Goal: Find specific page/section: Find specific page/section

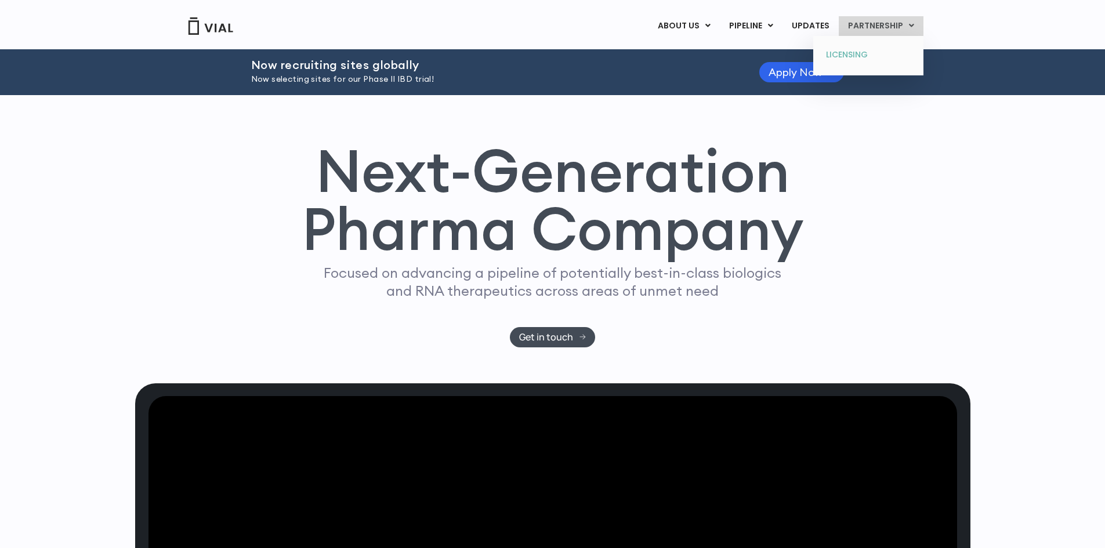
click at [870, 51] on link "LICENSING" at bounding box center [868, 55] width 102 height 19
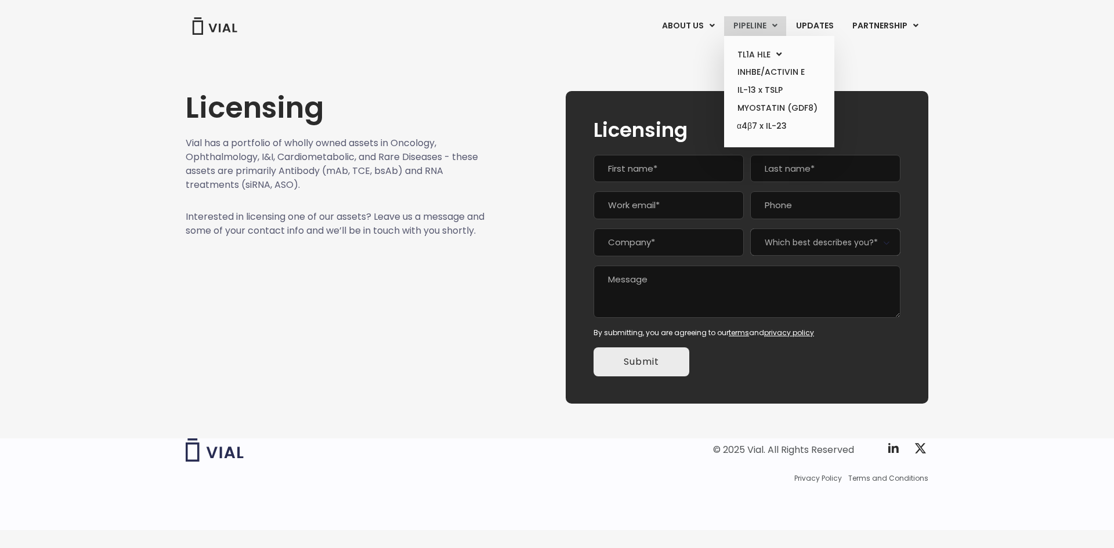
click at [770, 27] on link "PIPELINE" at bounding box center [755, 26] width 62 height 20
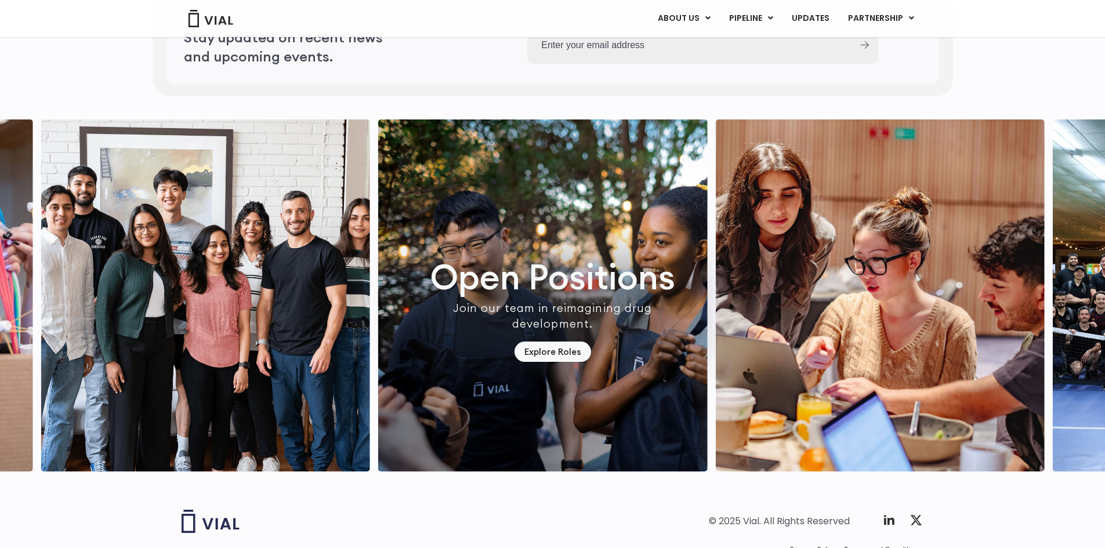
scroll to position [3238, 0]
